Goal: Transaction & Acquisition: Obtain resource

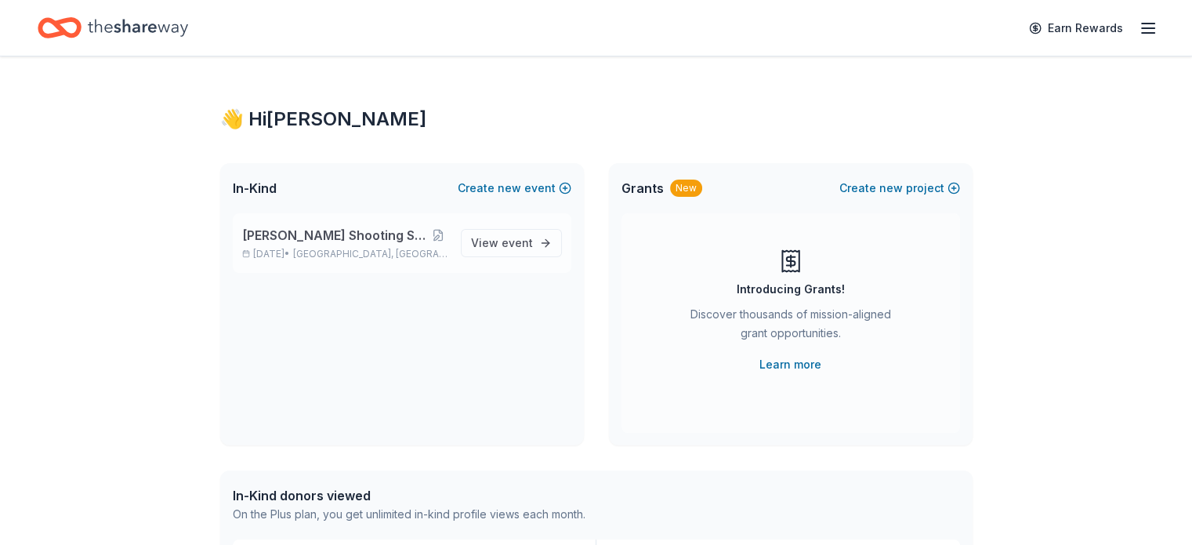
click at [360, 228] on span "[PERSON_NAME] Shooting Sports Annual Banquet" at bounding box center [335, 235] width 187 height 19
click at [491, 241] on span "View event" at bounding box center [502, 243] width 62 height 19
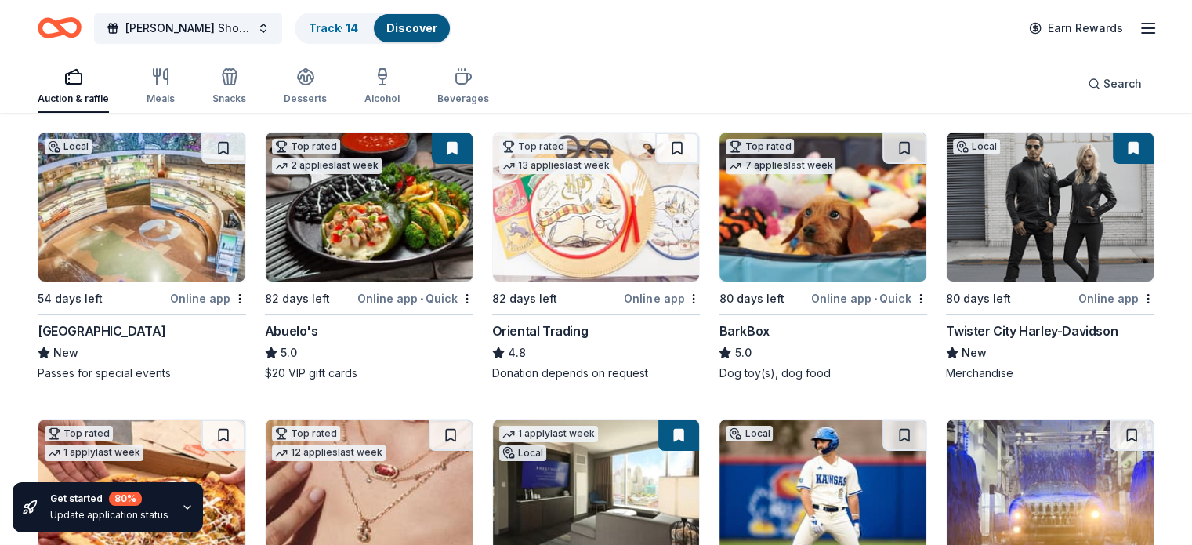
scroll to position [235, 0]
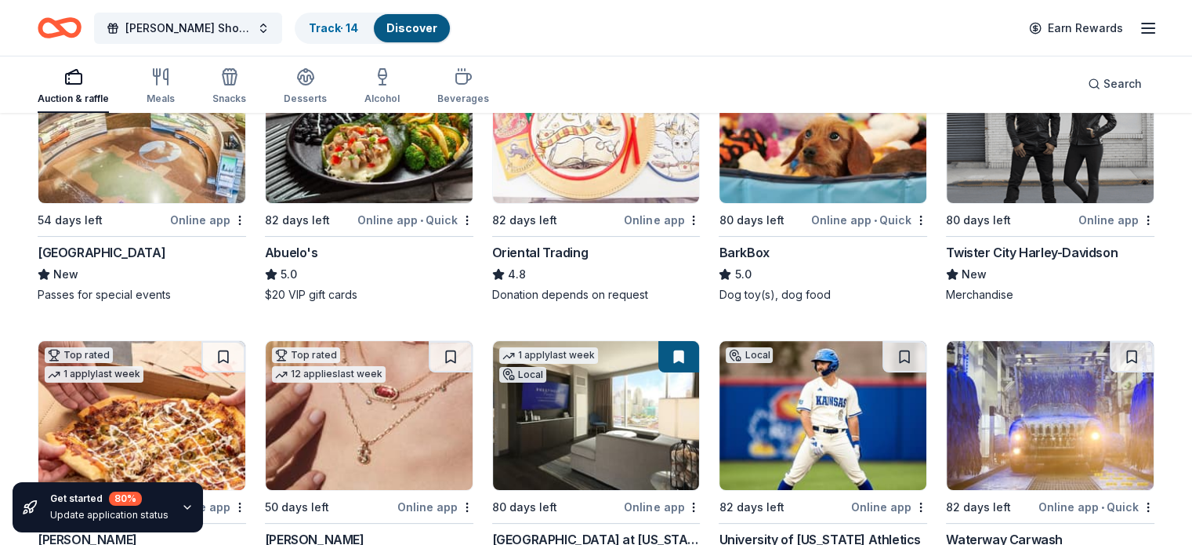
click at [412, 216] on div "Online app • Quick" at bounding box center [415, 220] width 116 height 20
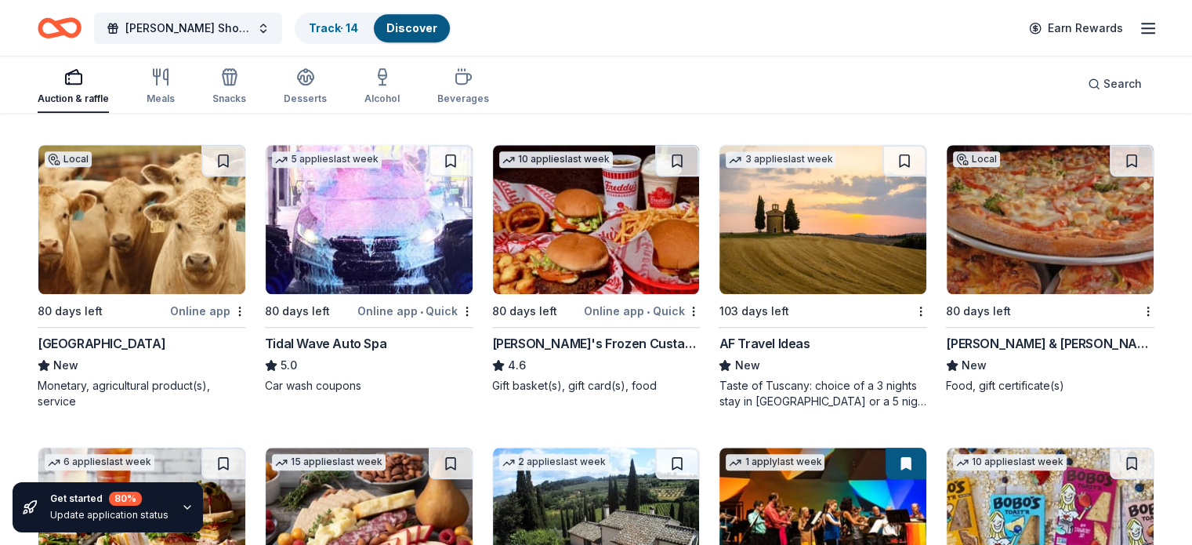
scroll to position [1332, 0]
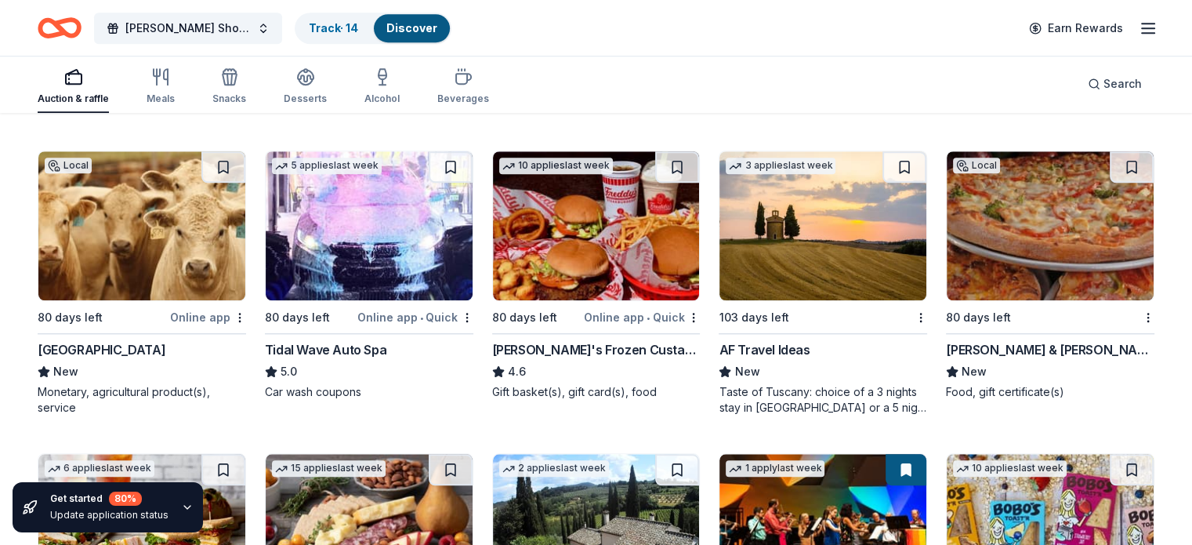
click at [205, 254] on img at bounding box center [141, 225] width 207 height 149
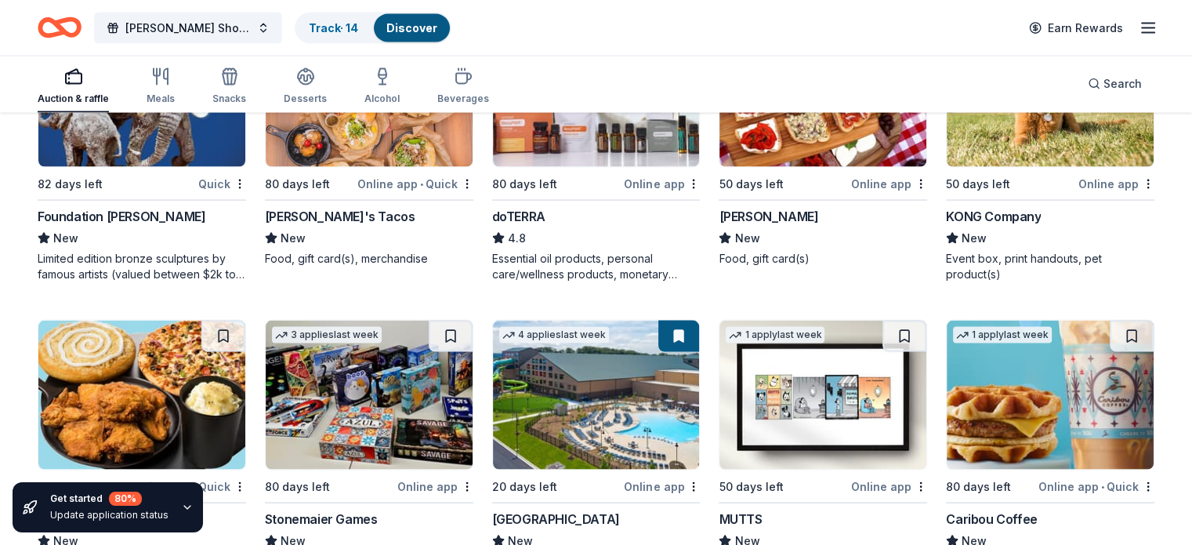
scroll to position [3395, 0]
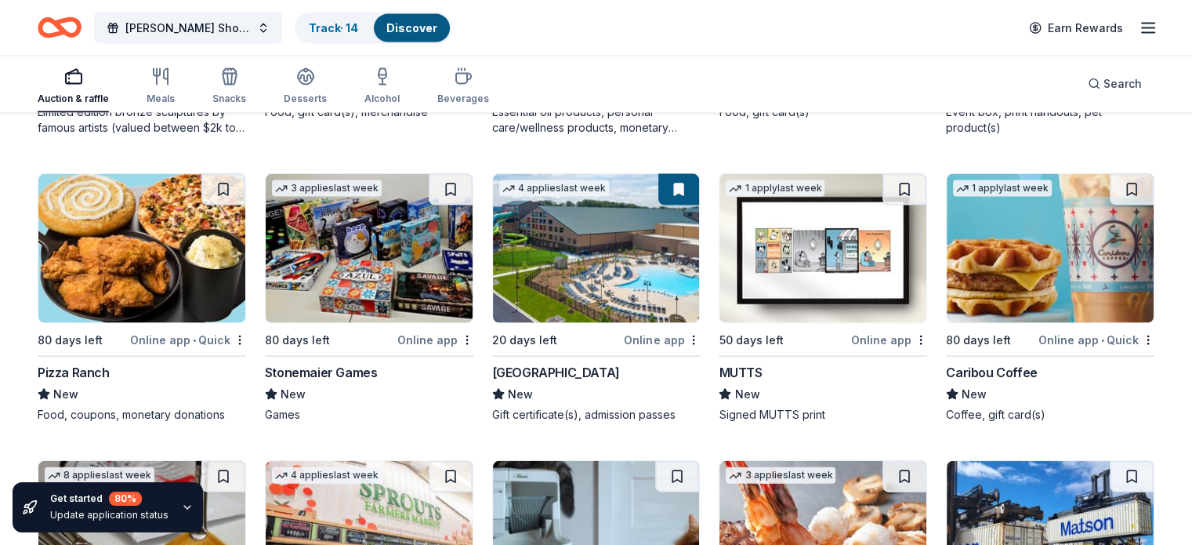
click at [543, 375] on div "Great Wolf Lodge" at bounding box center [556, 372] width 128 height 19
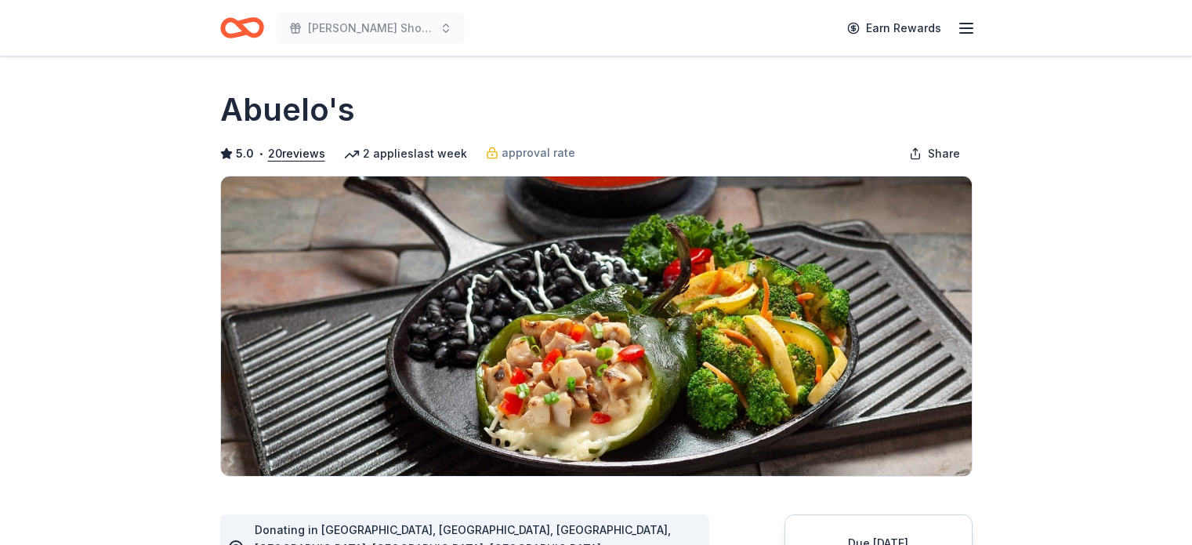
scroll to position [549, 0]
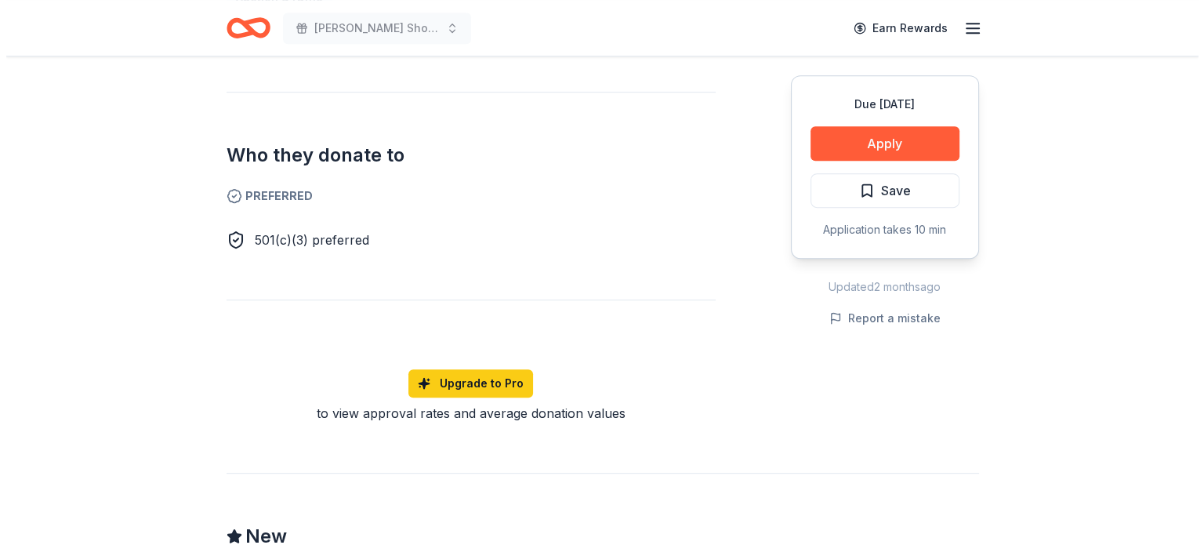
scroll to position [862, 0]
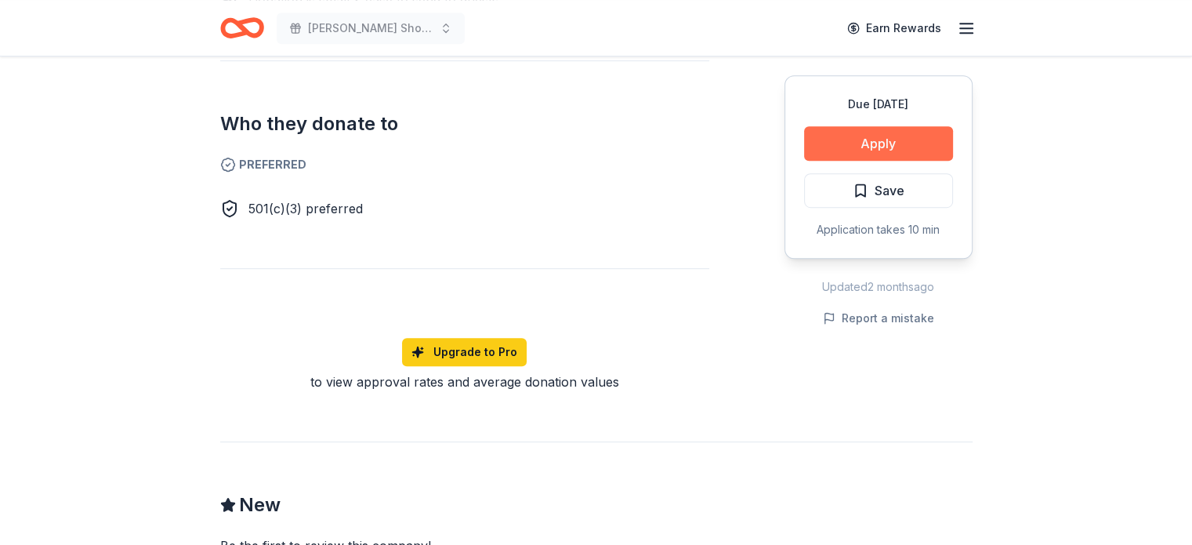
click at [918, 147] on button "Apply" at bounding box center [878, 143] width 149 height 34
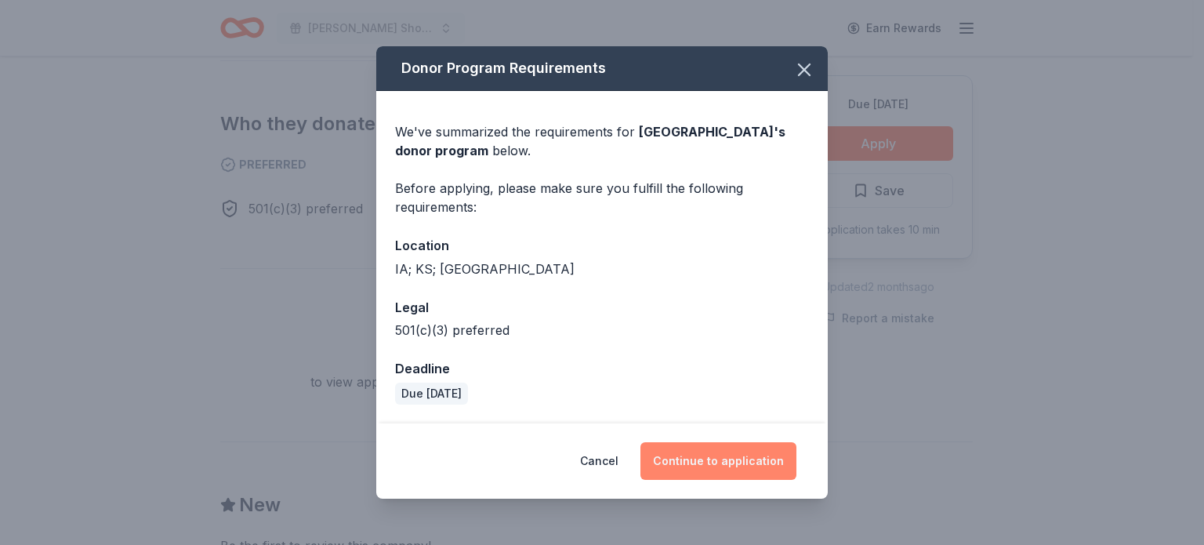
click at [712, 460] on button "Continue to application" at bounding box center [718, 461] width 156 height 38
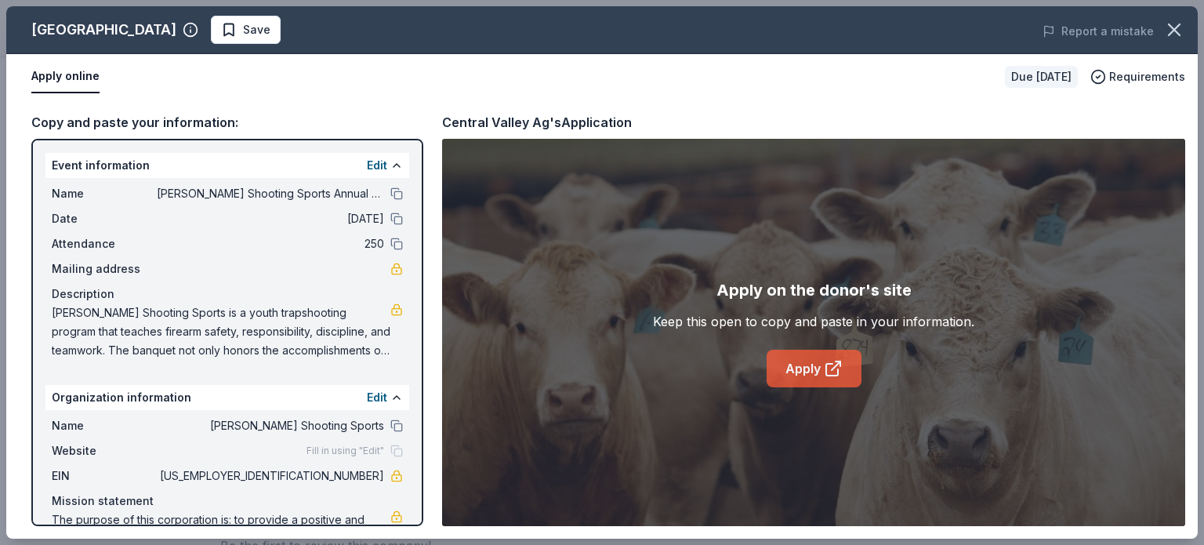
click at [812, 369] on link "Apply" at bounding box center [813, 368] width 95 height 38
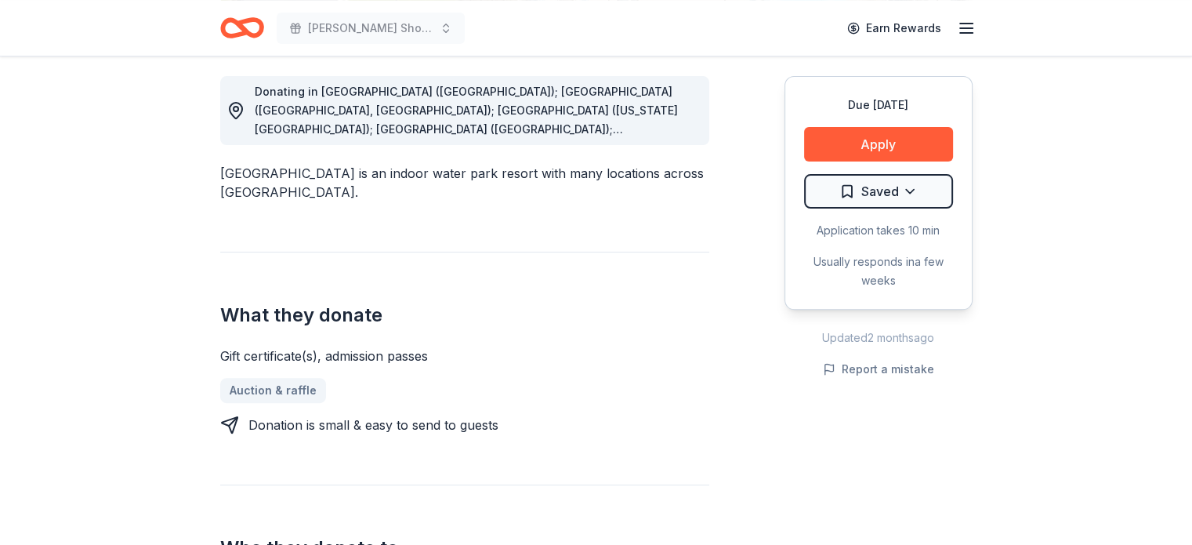
scroll to position [784, 0]
